Goal: Information Seeking & Learning: Compare options

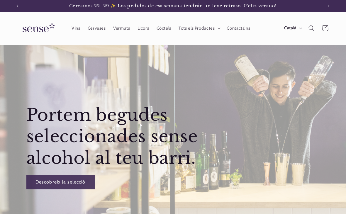
click at [80, 28] on span "Vins" at bounding box center [76, 29] width 9 height 6
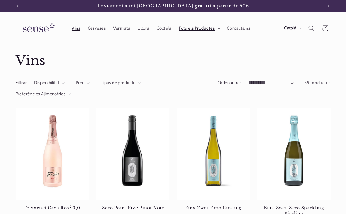
click at [121, 29] on span "Vermuts" at bounding box center [121, 29] width 17 height 6
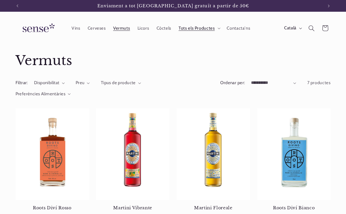
click at [141, 27] on span "Licors" at bounding box center [144, 29] width 12 height 6
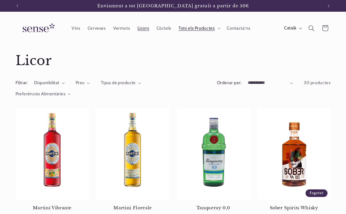
click at [161, 27] on span "Còctels" at bounding box center [164, 29] width 15 height 6
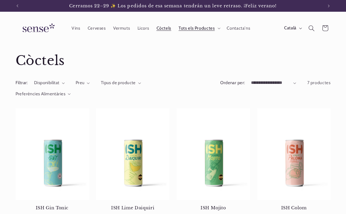
click at [204, 33] on summary "Tots els Productes" at bounding box center [199, 28] width 48 height 13
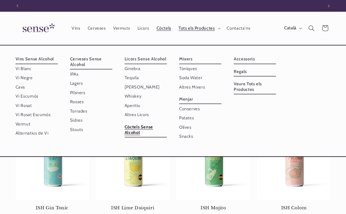
scroll to position [0, 306]
click at [195, 205] on link "ISH Mojito" at bounding box center [214, 207] width 74 height 5
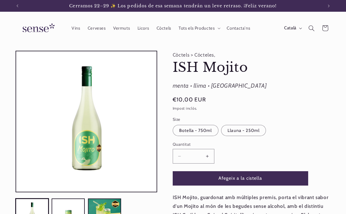
click at [143, 29] on span "Licors" at bounding box center [144, 29] width 12 height 6
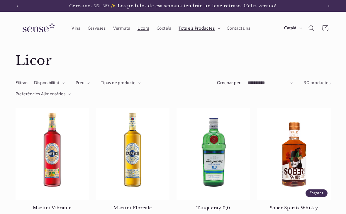
click at [121, 30] on span "Vermuts" at bounding box center [121, 29] width 17 height 6
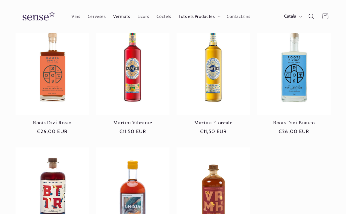
scroll to position [84, 0]
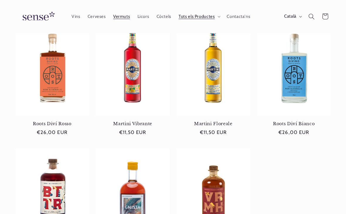
click at [225, 121] on link "Martini Floreale" at bounding box center [214, 123] width 74 height 5
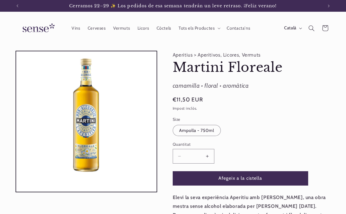
click at [141, 29] on span "Licors" at bounding box center [144, 29] width 12 height 6
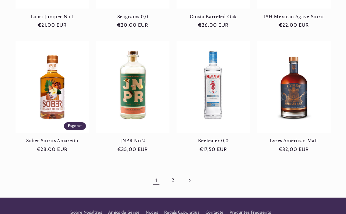
scroll to position [451, 0]
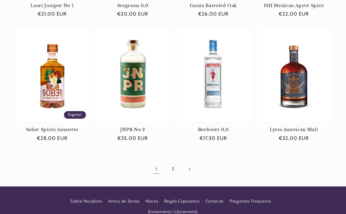
click at [170, 168] on link "2" at bounding box center [172, 168] width 13 height 13
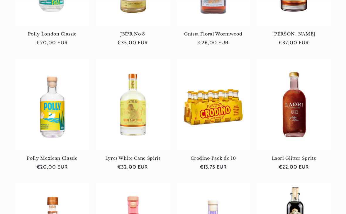
scroll to position [174, 0]
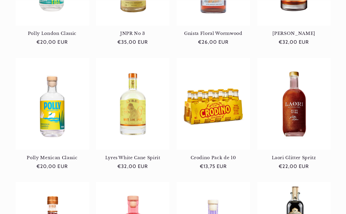
click at [302, 155] on link "Laori Glitter Spritz" at bounding box center [294, 157] width 74 height 5
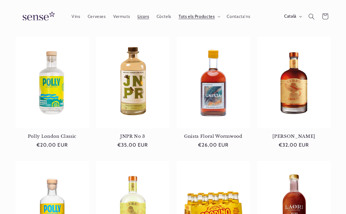
scroll to position [0, 0]
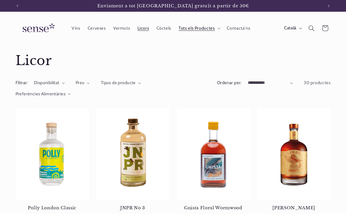
click at [310, 27] on icon "Cerca" at bounding box center [311, 28] width 6 height 6
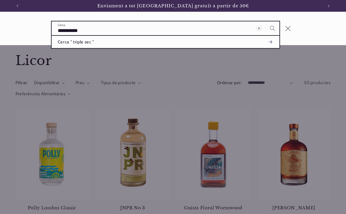
type input "**********"
click at [272, 28] on button "Cerca" at bounding box center [272, 27] width 13 height 13
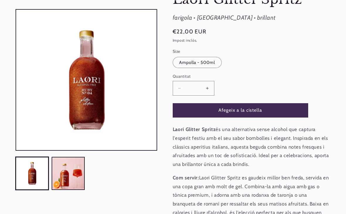
scroll to position [68, 0]
click at [77, 180] on button "Carregar la imatge 2 a la vista de la galeria" at bounding box center [68, 173] width 33 height 33
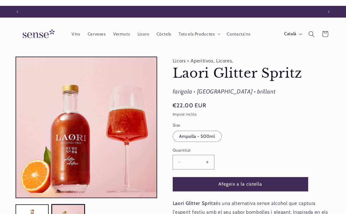
scroll to position [0, 306]
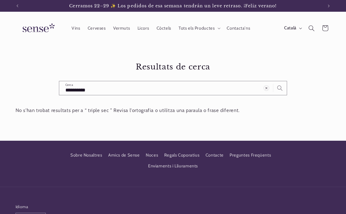
click at [124, 30] on span "Vermuts" at bounding box center [121, 29] width 17 height 6
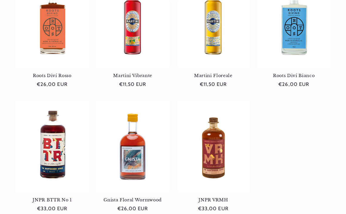
scroll to position [137, 0]
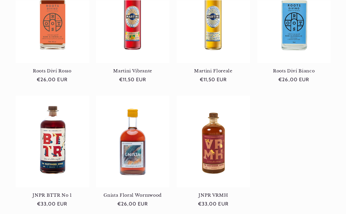
click at [219, 193] on link "JNPR VRMH" at bounding box center [214, 195] width 74 height 5
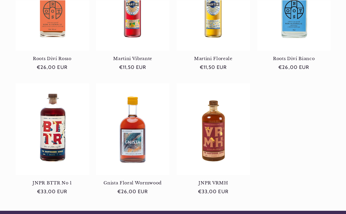
click at [53, 180] on link "JNPR BTTR No 1" at bounding box center [53, 182] width 74 height 5
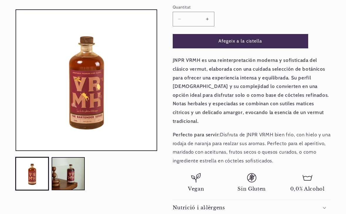
scroll to position [0, 306]
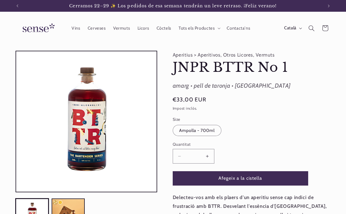
click at [142, 26] on span "Licors" at bounding box center [144, 29] width 12 height 6
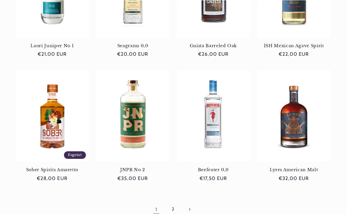
scroll to position [465, 0]
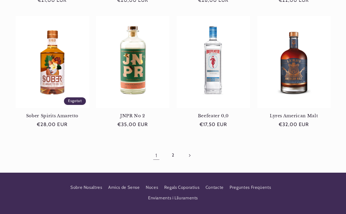
click at [189, 154] on icon "Pàgina següent" at bounding box center [190, 155] width 2 height 3
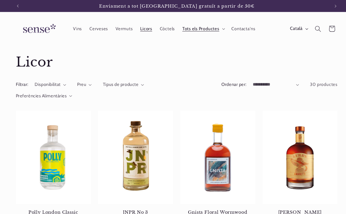
scroll to position [0, 306]
